Goal: Find contact information: Find contact information

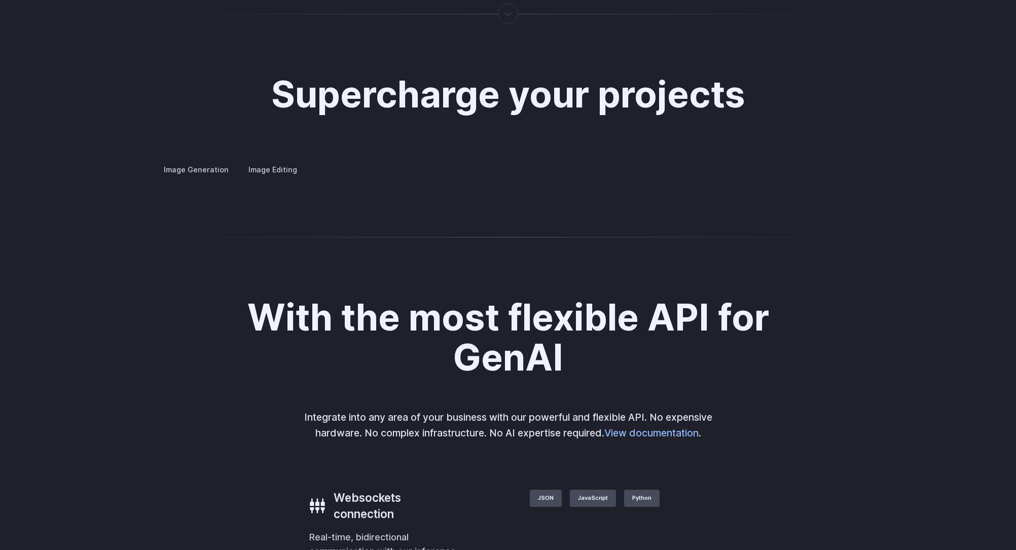
scroll to position [3819, 0]
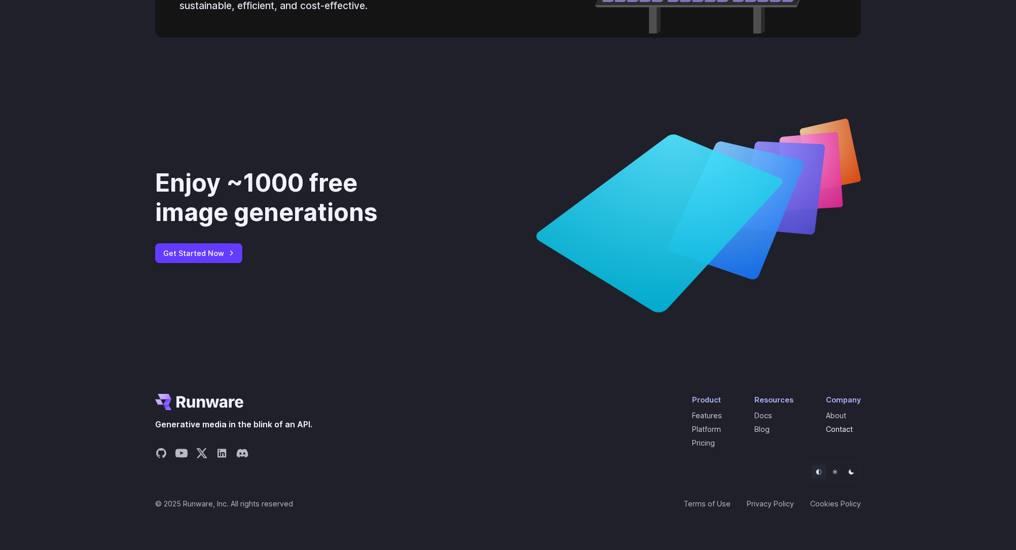
click at [844, 431] on link "Contact" at bounding box center [839, 429] width 27 height 9
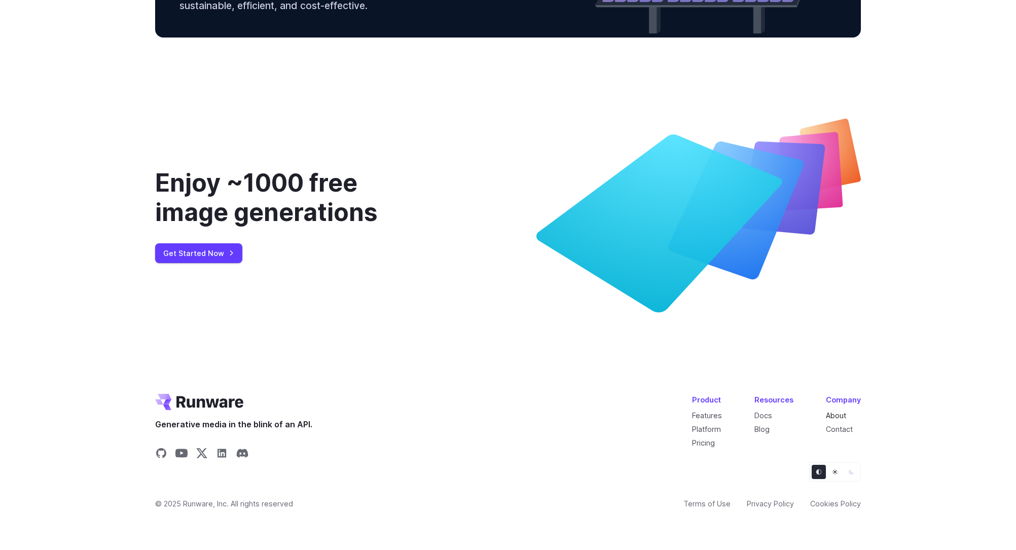
click at [843, 411] on link "About" at bounding box center [836, 415] width 20 height 9
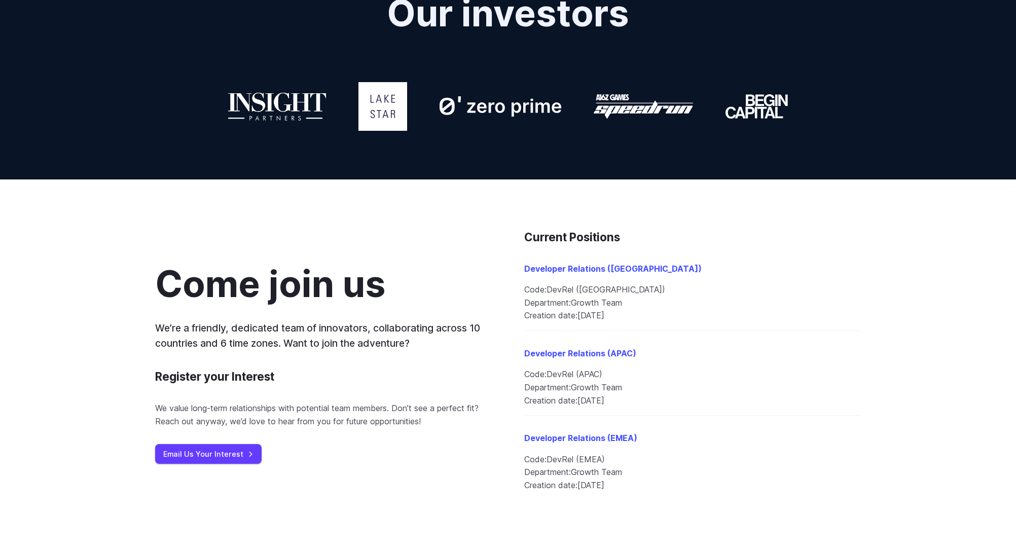
scroll to position [946, 0]
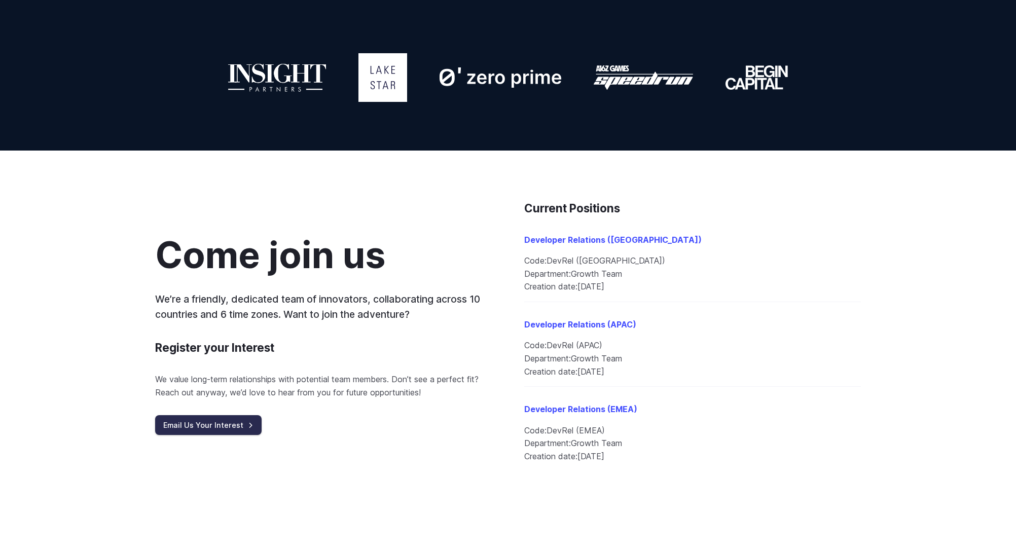
click at [228, 427] on link "Email Us Your Interest" at bounding box center [208, 425] width 106 height 20
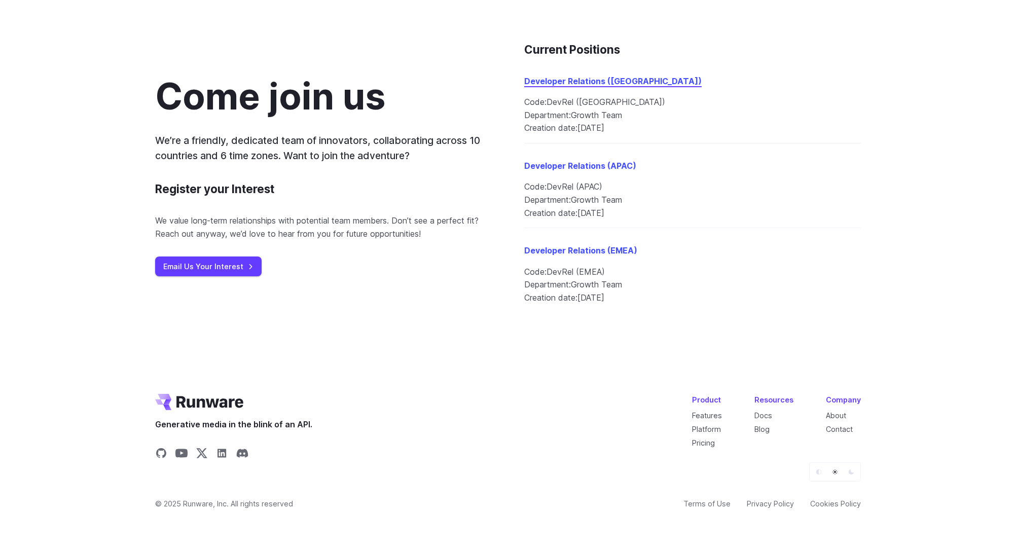
click at [587, 82] on link "Developer Relations (Americas)" at bounding box center [612, 81] width 177 height 10
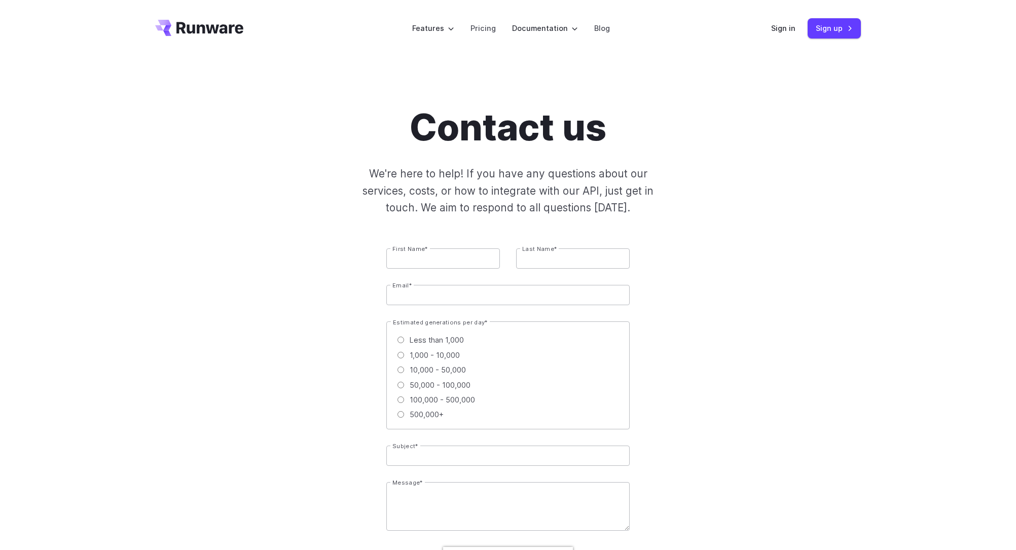
scroll to position [13, 0]
